Goal: Navigation & Orientation: Find specific page/section

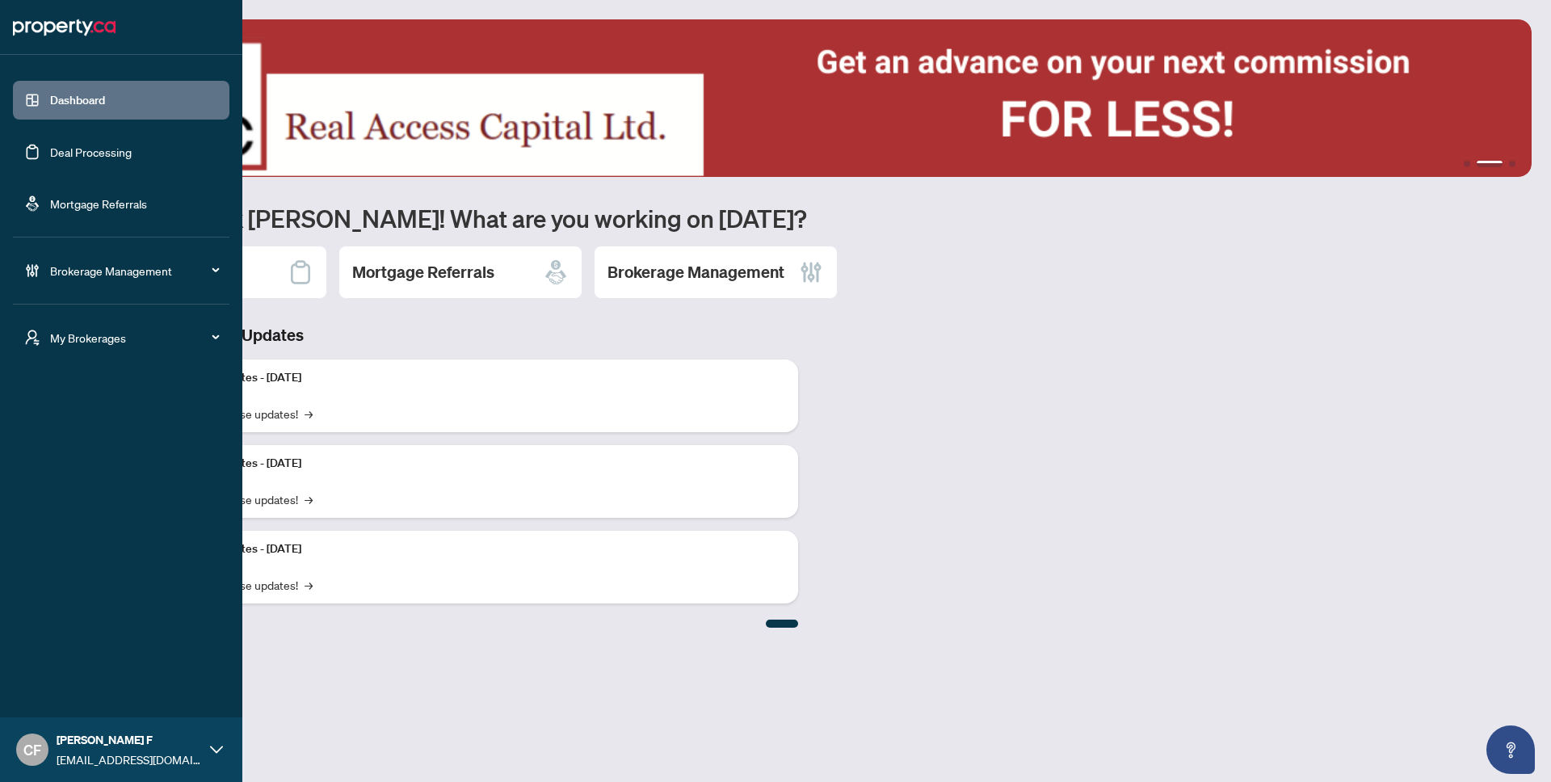
drag, startPoint x: 95, startPoint y: 340, endPoint x: 107, endPoint y: 346, distance: 14.1
click at [95, 341] on span "My Brokerages" at bounding box center [134, 338] width 168 height 18
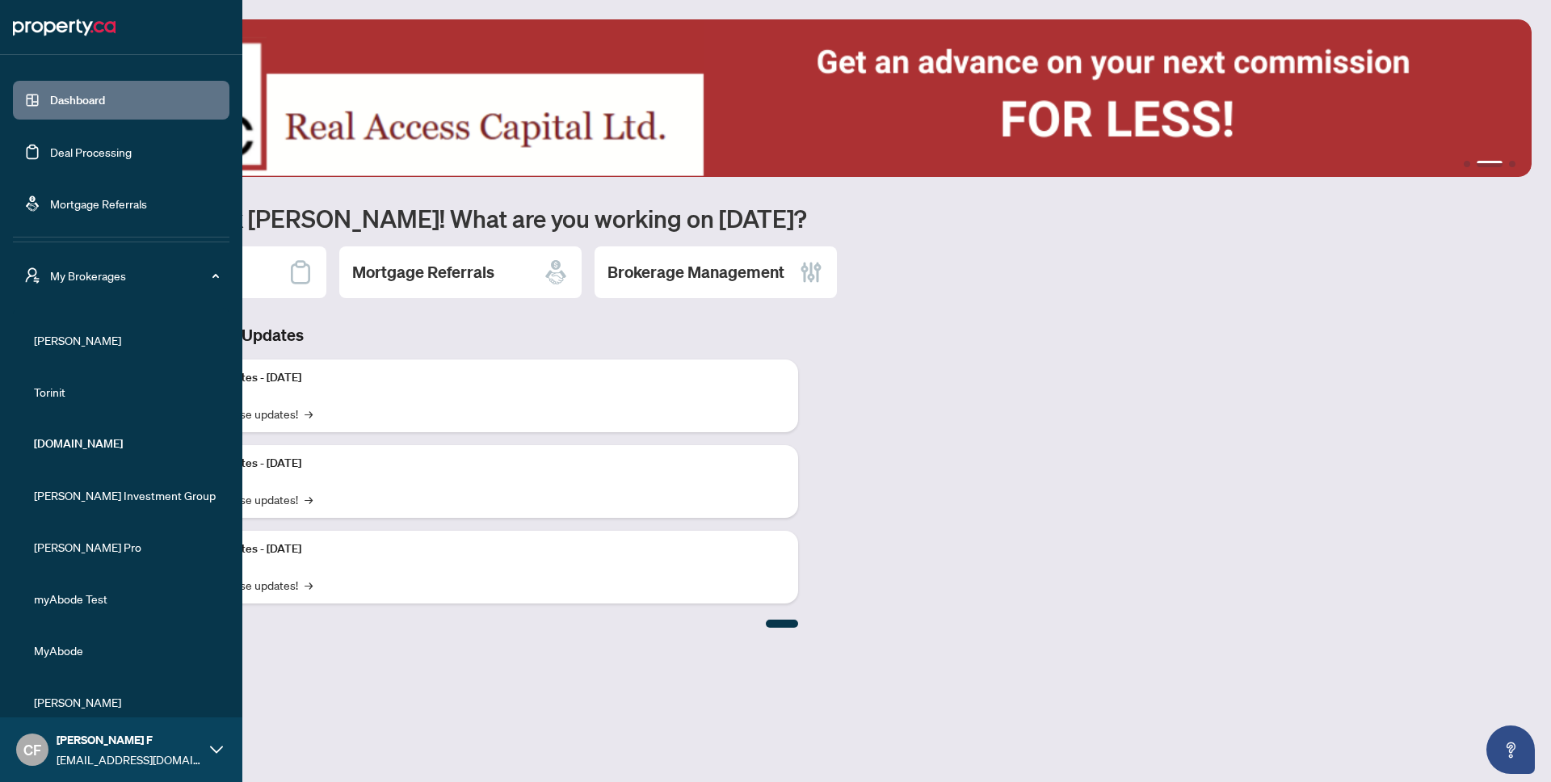
click at [70, 343] on span "[PERSON_NAME]" at bounding box center [126, 340] width 184 height 18
